Goal: Task Accomplishment & Management: Complete application form

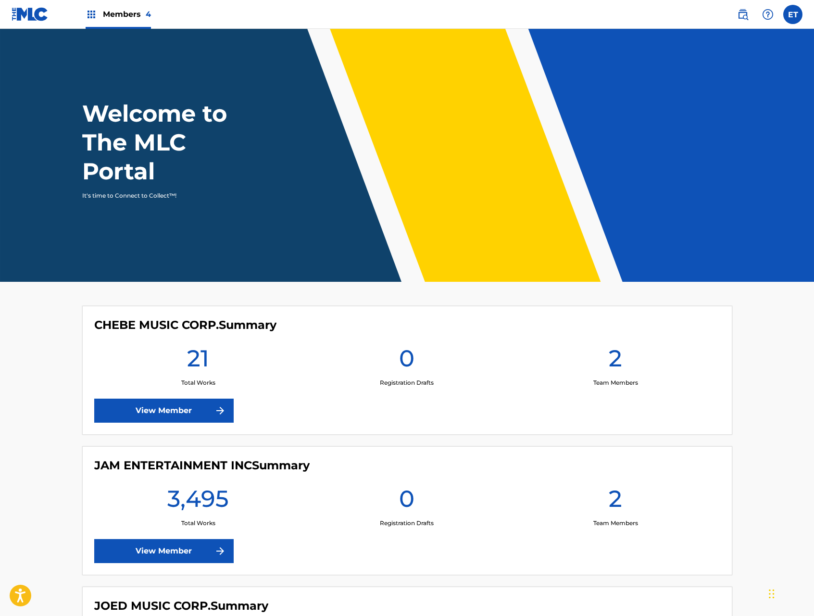
click at [172, 553] on link "View Member" at bounding box center [163, 551] width 139 height 24
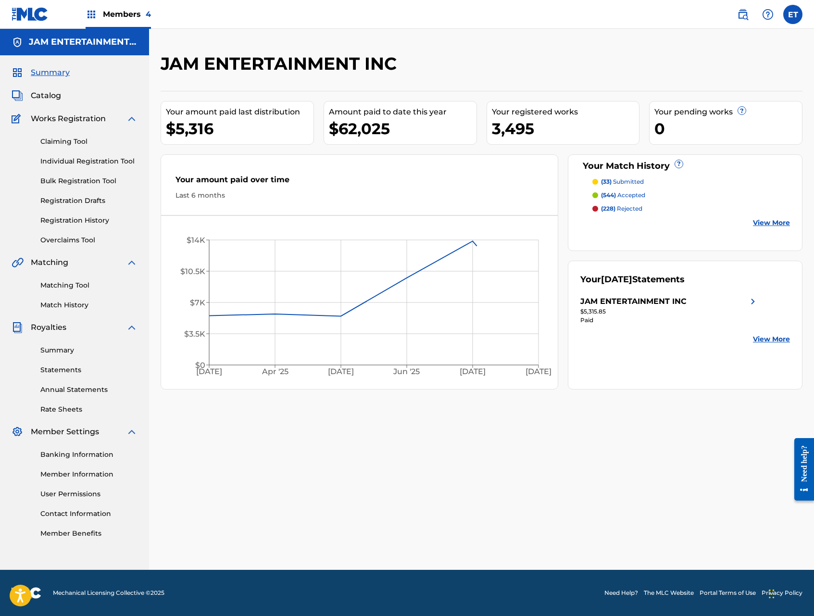
click at [64, 140] on link "Claiming Tool" at bounding box center [88, 142] width 97 height 10
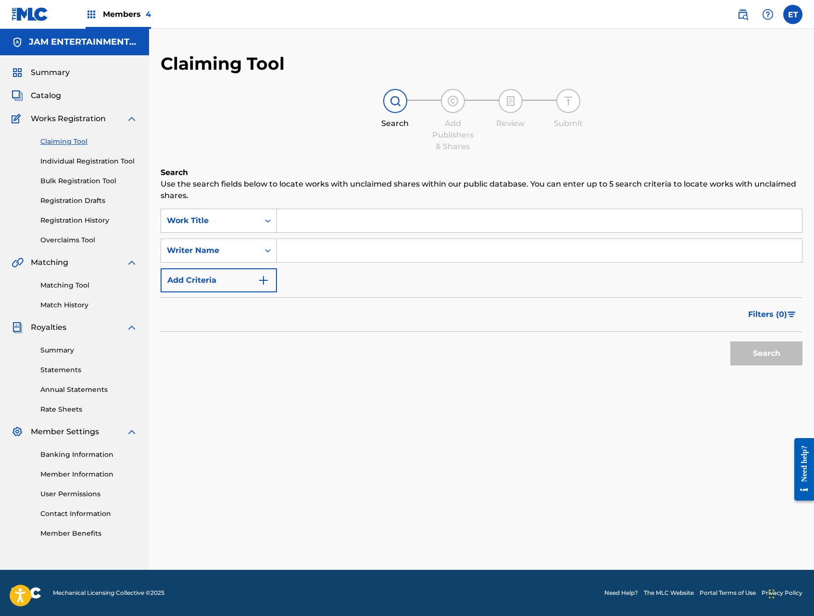
click at [289, 253] on input "Search Form" at bounding box center [539, 250] width 525 height 23
paste input "BORNEO MARIA ROSA"
type input "BORNEO MARIA ROSA"
click at [730, 341] on button "Search" at bounding box center [766, 353] width 72 height 24
click at [390, 245] on input "BORNEO MARIA ROSA" at bounding box center [539, 250] width 525 height 23
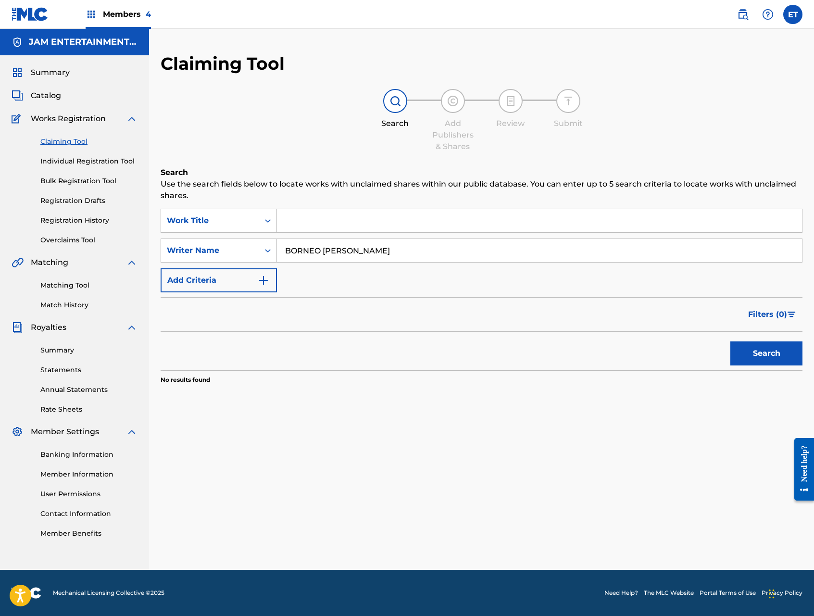
click at [390, 245] on input "BORNEO MARIA ROSA" at bounding box center [539, 250] width 525 height 23
click at [340, 221] on input "Search Form" at bounding box center [539, 220] width 525 height 23
type input "ay papito no puedo mas"
click at [730, 341] on button "Search" at bounding box center [766, 353] width 72 height 24
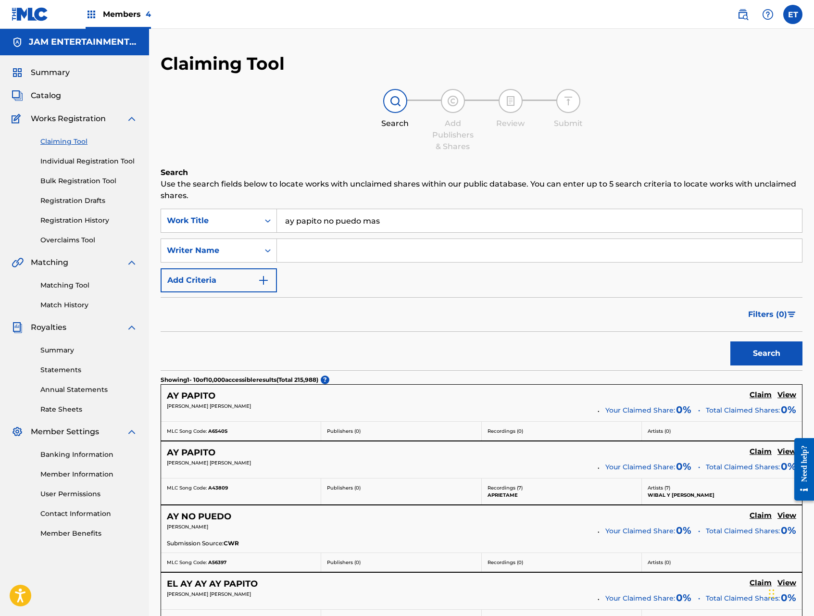
click at [73, 159] on link "Individual Registration Tool" at bounding box center [88, 161] width 97 height 10
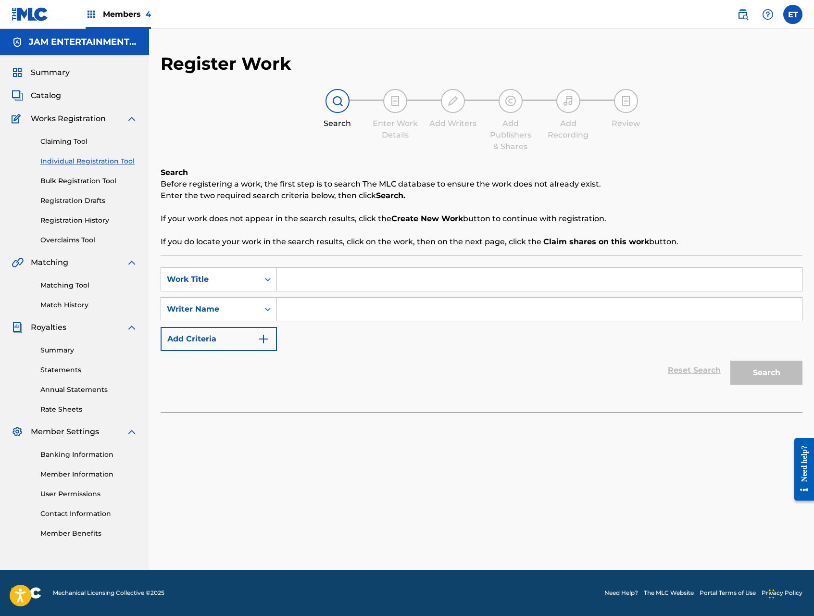
click at [344, 270] on input "Search Form" at bounding box center [539, 279] width 525 height 23
type input "ay papito no puedo mas"
paste input "BORNEO MARIA ROSA"
drag, startPoint x: 322, startPoint y: 312, endPoint x: 394, endPoint y: 311, distance: 72.1
click at [394, 311] on input "BORNEO MARIA ROSA" at bounding box center [539, 309] width 525 height 23
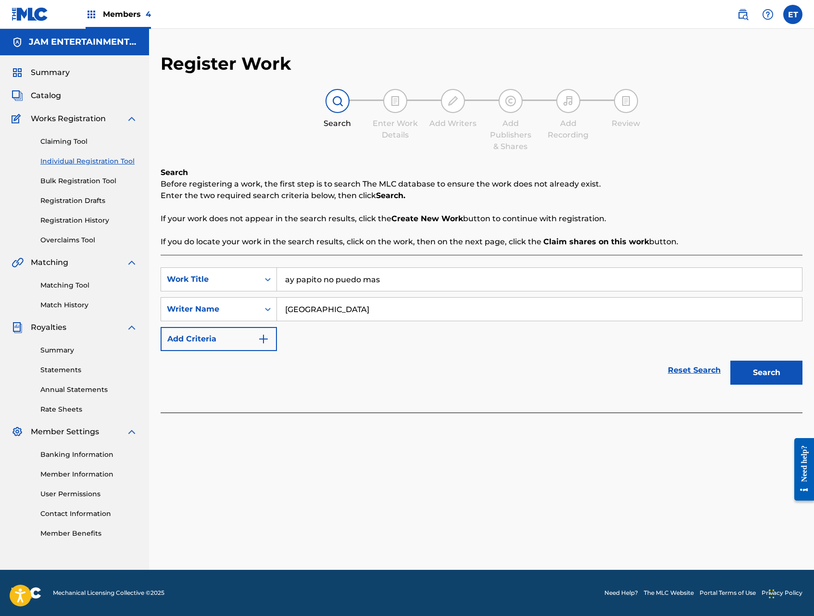
type input "BORNEO"
click at [730, 361] on button "Search" at bounding box center [766, 373] width 72 height 24
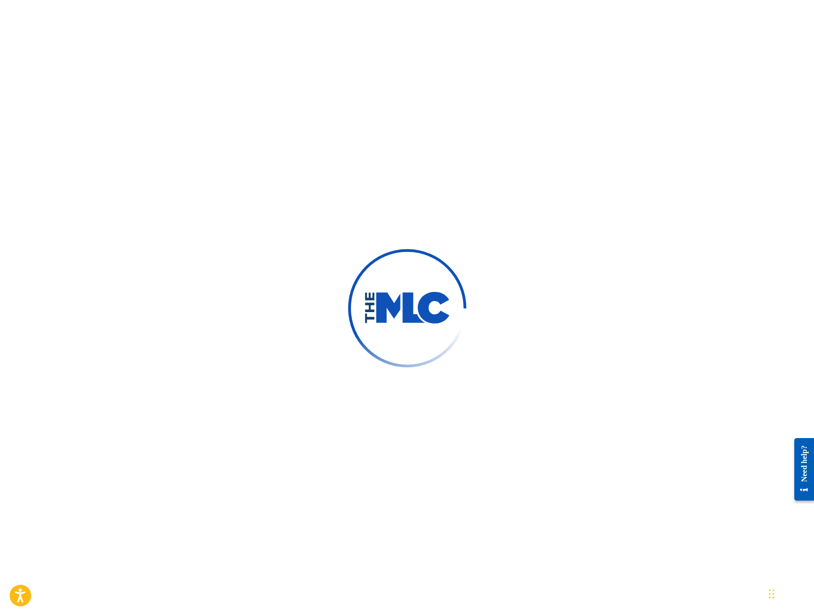
click at [74, 61] on div at bounding box center [407, 308] width 814 height 616
